Goal: Task Accomplishment & Management: Use online tool/utility

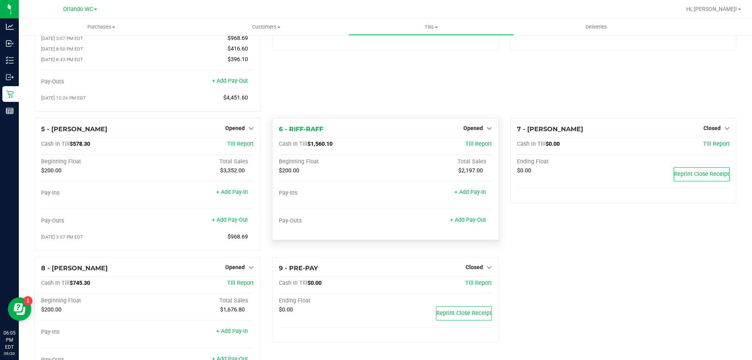
scroll to position [78, 0]
click at [473, 221] on link "+ Add Pay-Out" at bounding box center [468, 219] width 36 height 7
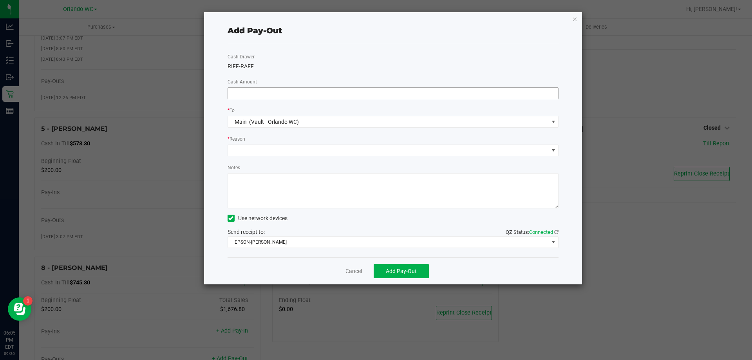
click at [310, 89] on input at bounding box center [393, 93] width 331 height 11
type input "$1,560.10"
click at [575, 17] on icon "button" at bounding box center [575, 18] width 5 height 9
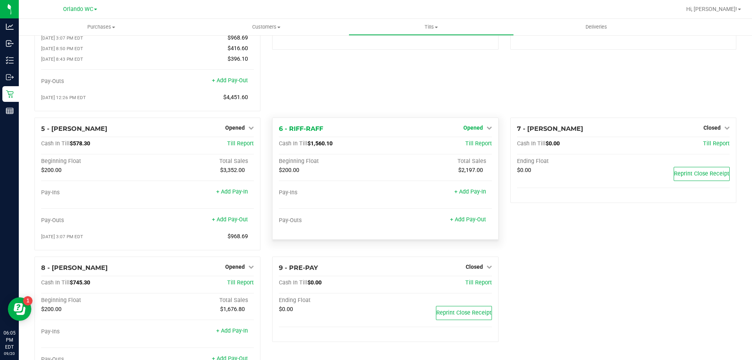
click at [464, 131] on span "Opened" at bounding box center [474, 128] width 20 height 6
click at [464, 147] on link "Close Till" at bounding box center [474, 144] width 21 height 6
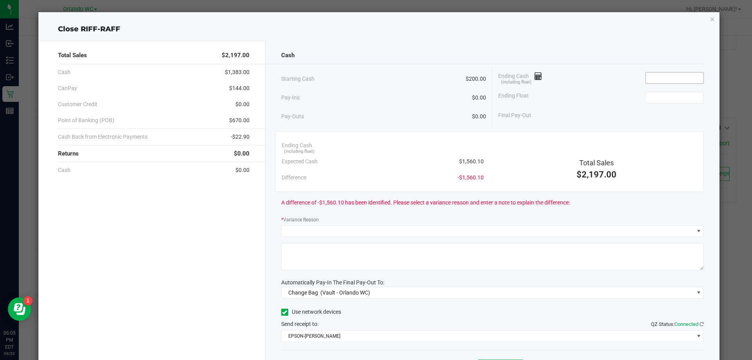
click at [649, 78] on input at bounding box center [675, 77] width 58 height 11
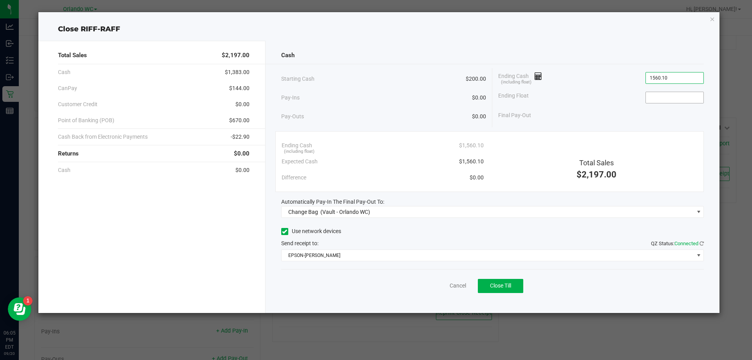
type input "$1,560.10"
click at [696, 96] on input at bounding box center [675, 97] width 58 height 11
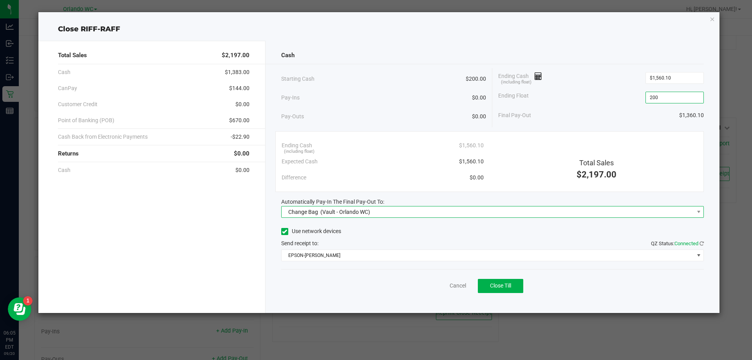
type input "$200.00"
click at [353, 213] on span "(Vault - Orlando WC)" at bounding box center [346, 212] width 50 height 6
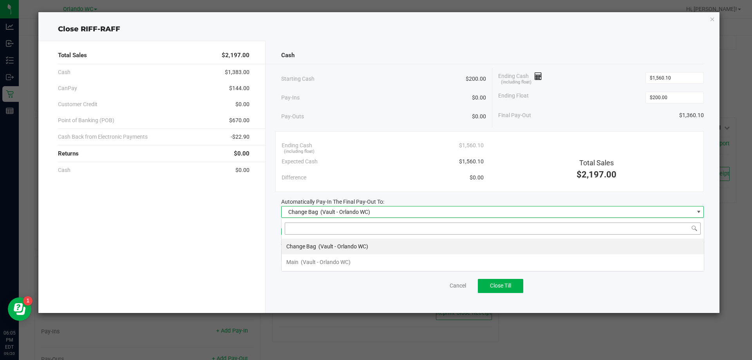
scroll to position [12, 423]
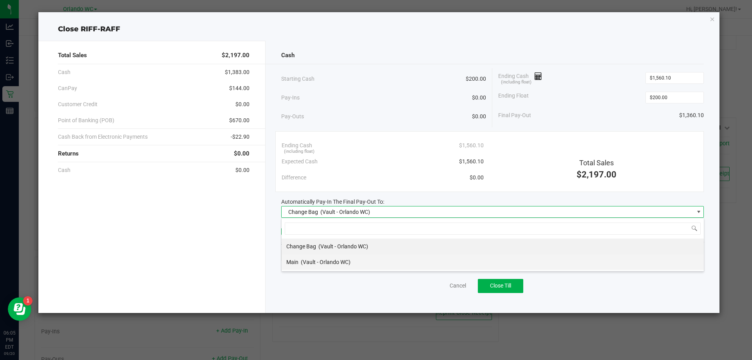
click at [316, 262] on span "(Vault - Orlando WC)" at bounding box center [326, 262] width 50 height 6
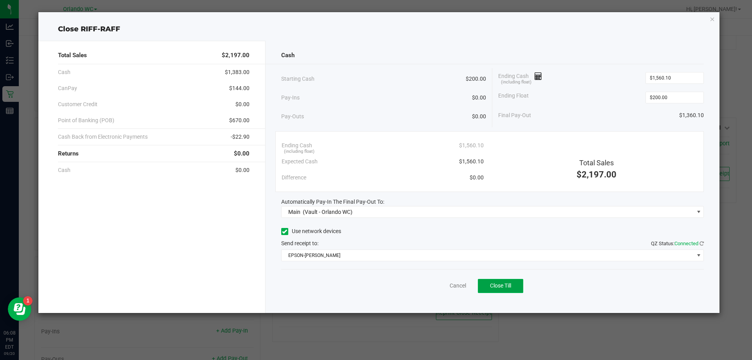
click at [510, 286] on span "Close Till" at bounding box center [500, 286] width 21 height 6
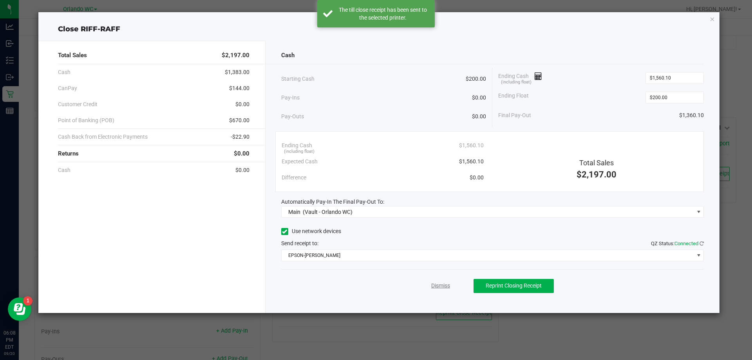
click at [440, 286] on link "Dismiss" at bounding box center [440, 286] width 19 height 8
